Goal: Information Seeking & Learning: Learn about a topic

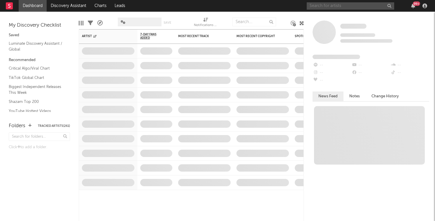
click at [341, 4] on input "text" at bounding box center [351, 5] width 88 height 7
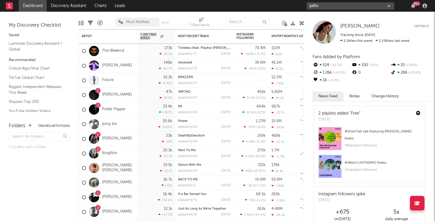
drag, startPoint x: 345, startPoint y: 8, endPoint x: 275, endPoint y: -16, distance: 73.8
click at [275, 0] on html "Dashboard Discovery Assistant Charts Leads jutto 99 + Notifications Settings Ma…" at bounding box center [217, 110] width 435 height 221
paste input "[URL][DOMAIN_NAME]"
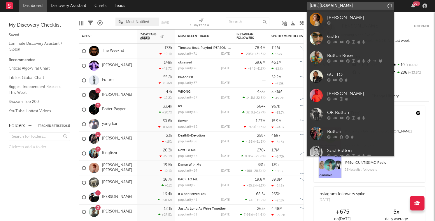
scroll to position [0, 36]
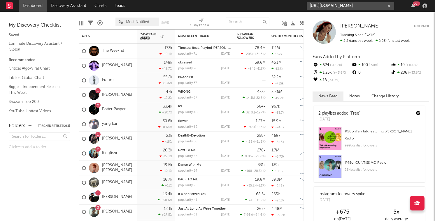
type input "[URL][DOMAIN_NAME]"
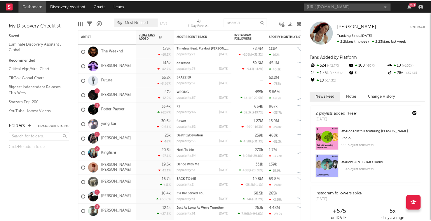
scroll to position [0, 0]
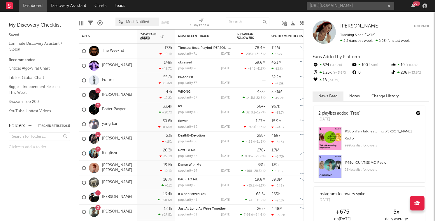
click at [338, 10] on div "[URL][DOMAIN_NAME] 99 +" at bounding box center [368, 6] width 123 height 12
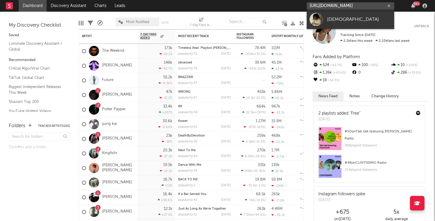
click at [338, 4] on input "[URL][DOMAIN_NAME]" at bounding box center [351, 5] width 88 height 7
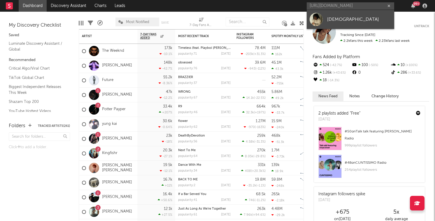
click at [332, 19] on div "[DEMOGRAPHIC_DATA]" at bounding box center [359, 19] width 64 height 7
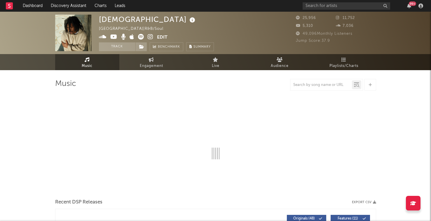
select select "6m"
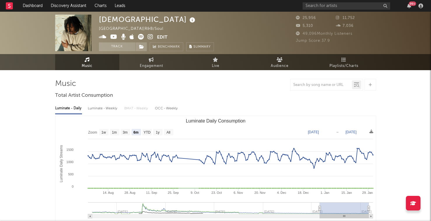
click at [107, 109] on div "Luminate - Weekly" at bounding box center [103, 108] width 31 height 10
select select "6m"
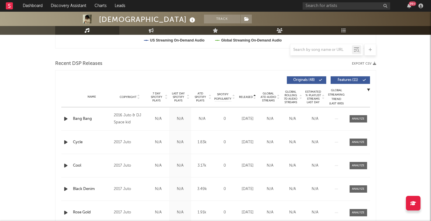
scroll to position [207, 0]
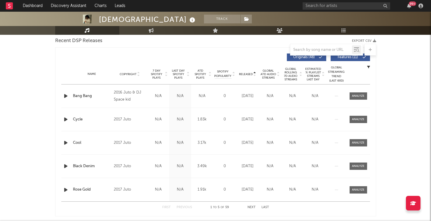
click at [184, 70] on span "Last Day Spotify Plays" at bounding box center [178, 74] width 15 height 11
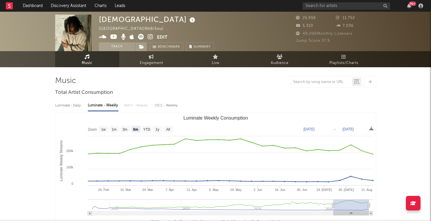
scroll to position [0, 0]
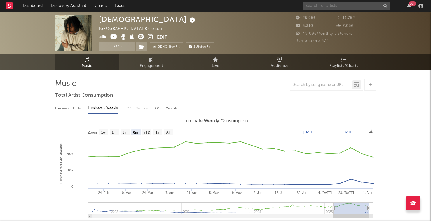
click at [348, 4] on input "text" at bounding box center [347, 5] width 88 height 7
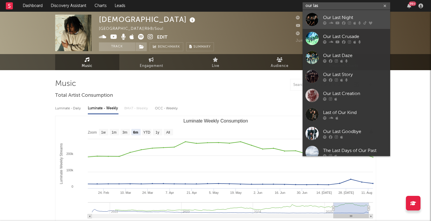
type input "our las"
click at [338, 23] on icon at bounding box center [337, 23] width 4 height 4
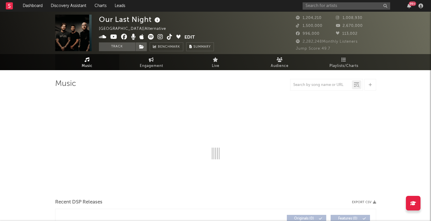
select select "6m"
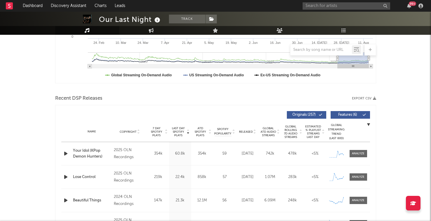
scroll to position [150, 0]
click at [181, 134] on span "Last Day Spotify Plays" at bounding box center [178, 131] width 15 height 11
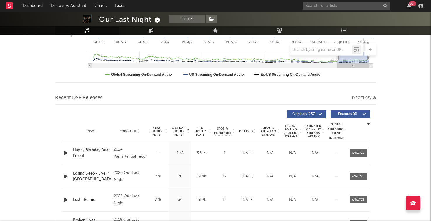
click at [181, 134] on span "Last Day Spotify Plays" at bounding box center [178, 131] width 15 height 11
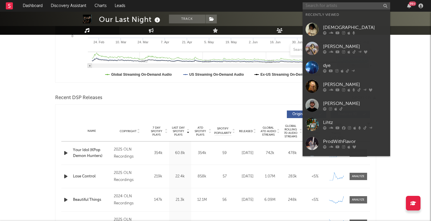
click at [317, 6] on input "text" at bounding box center [347, 5] width 88 height 7
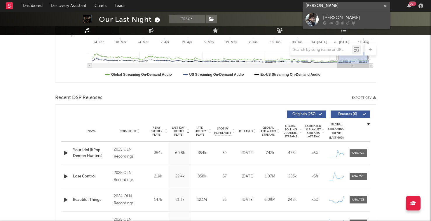
type input "[PERSON_NAME]"
click at [318, 23] on div at bounding box center [311, 19] width 13 height 13
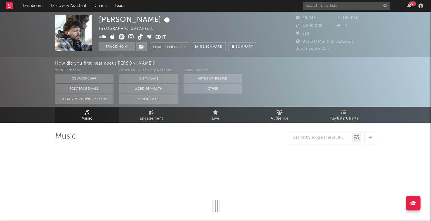
select select "6m"
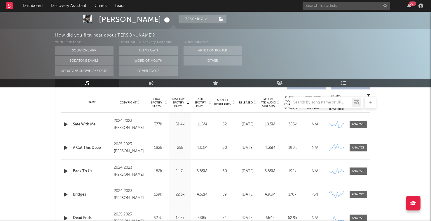
scroll to position [226, 0]
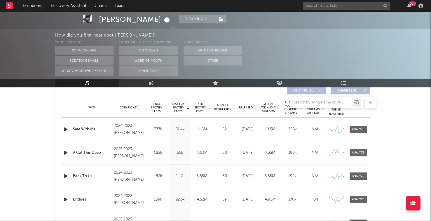
click at [242, 110] on div "Name Copyright Label Album Names Composer Names 7 Day Spotify Plays Last Day Sp…" at bounding box center [215, 107] width 309 height 20
click at [244, 106] on div at bounding box center [215, 102] width 321 height 12
click at [244, 109] on span "Released" at bounding box center [246, 108] width 14 height 4
click at [65, 127] on icon "button" at bounding box center [66, 128] width 6 height 7
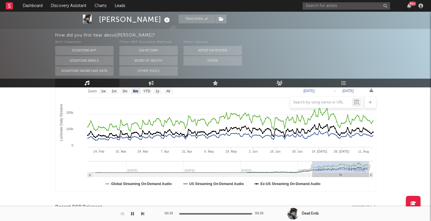
scroll to position [67, 0]
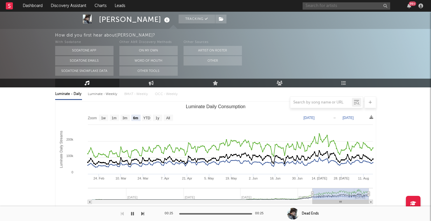
click at [328, 5] on input "text" at bounding box center [347, 5] width 88 height 7
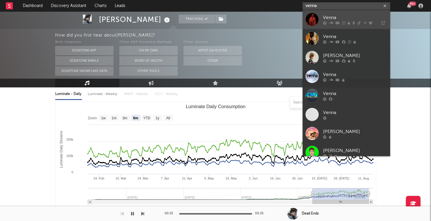
type input "venna"
click at [330, 19] on div "Venna" at bounding box center [355, 17] width 64 height 7
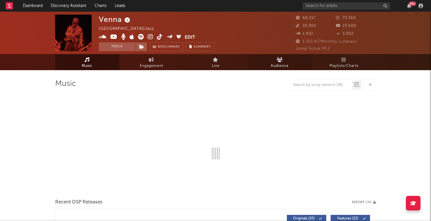
select select "6m"
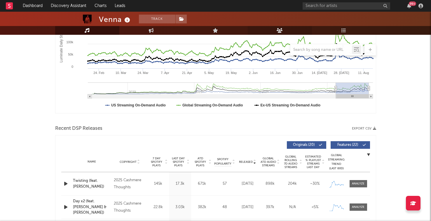
scroll to position [183, 0]
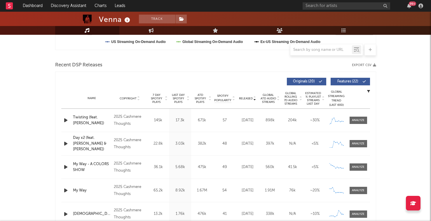
click at [253, 99] on div at bounding box center [255, 98] width 4 height 4
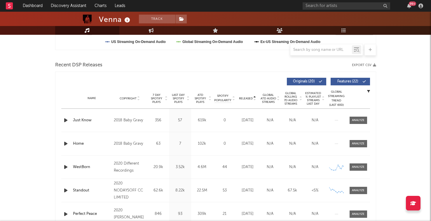
click at [253, 99] on div at bounding box center [255, 98] width 4 height 4
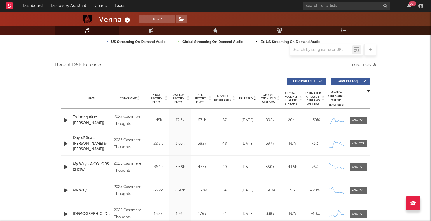
click at [60, 119] on div "Released Copyright 7 Day Spotify Plays Last Day Spotify Plays ATD Spotify Plays…" at bounding box center [215, 155] width 321 height 169
click at [63, 119] on icon "button" at bounding box center [66, 119] width 6 height 7
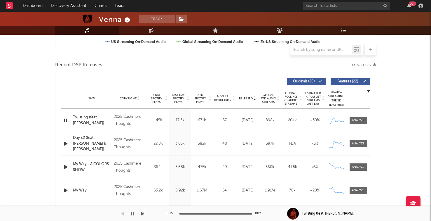
click at [69, 143] on icon "button" at bounding box center [66, 143] width 6 height 7
click at [66, 165] on icon "button" at bounding box center [66, 166] width 6 height 7
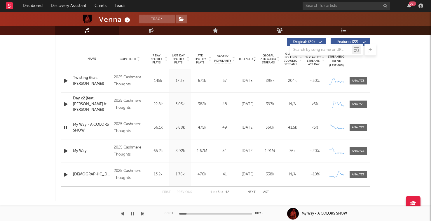
scroll to position [223, 0]
click at [250, 190] on button "Next" at bounding box center [251, 191] width 8 height 3
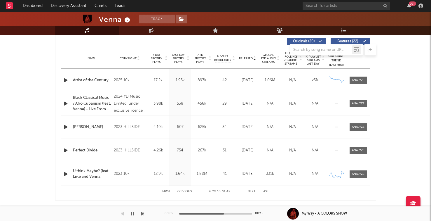
click at [186, 191] on button "Previous" at bounding box center [183, 191] width 15 height 3
